Goal: Transaction & Acquisition: Download file/media

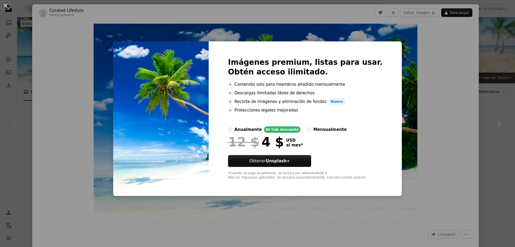
click at [420, 139] on div "An X shape Imágenes premium, listas para usar. Obtén acceso ilimitado. A plus s…" at bounding box center [257, 123] width 515 height 247
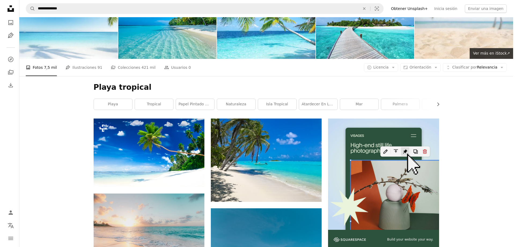
scroll to position [27, 0]
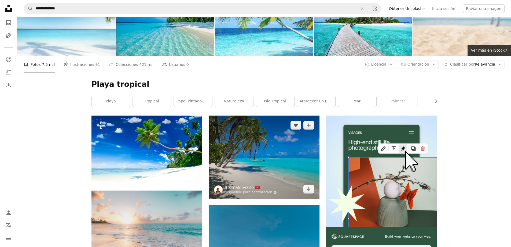
click at [253, 156] on img at bounding box center [264, 156] width 111 height 83
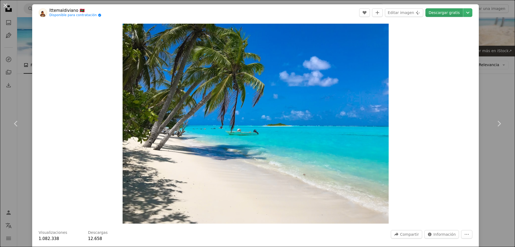
click at [446, 14] on link "Descargar gratis" at bounding box center [445, 12] width 38 height 9
